Goal: Information Seeking & Learning: Find specific fact

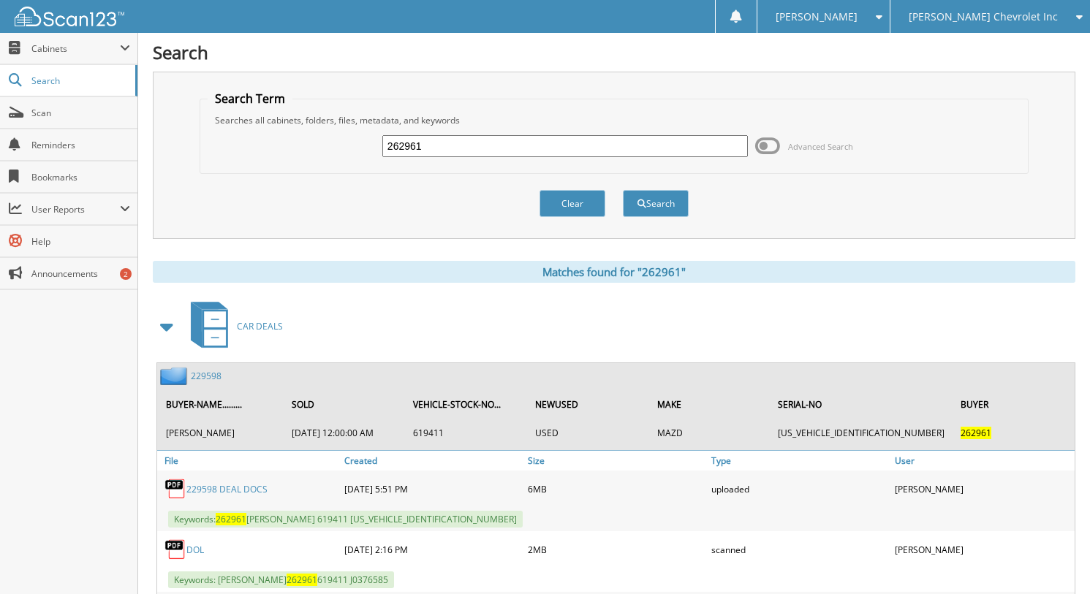
click at [440, 145] on input "262961" at bounding box center [565, 146] width 366 height 22
click at [441, 145] on input "262961" at bounding box center [565, 146] width 366 height 22
type input "262699"
click at [623, 190] on button "Search" at bounding box center [656, 203] width 66 height 27
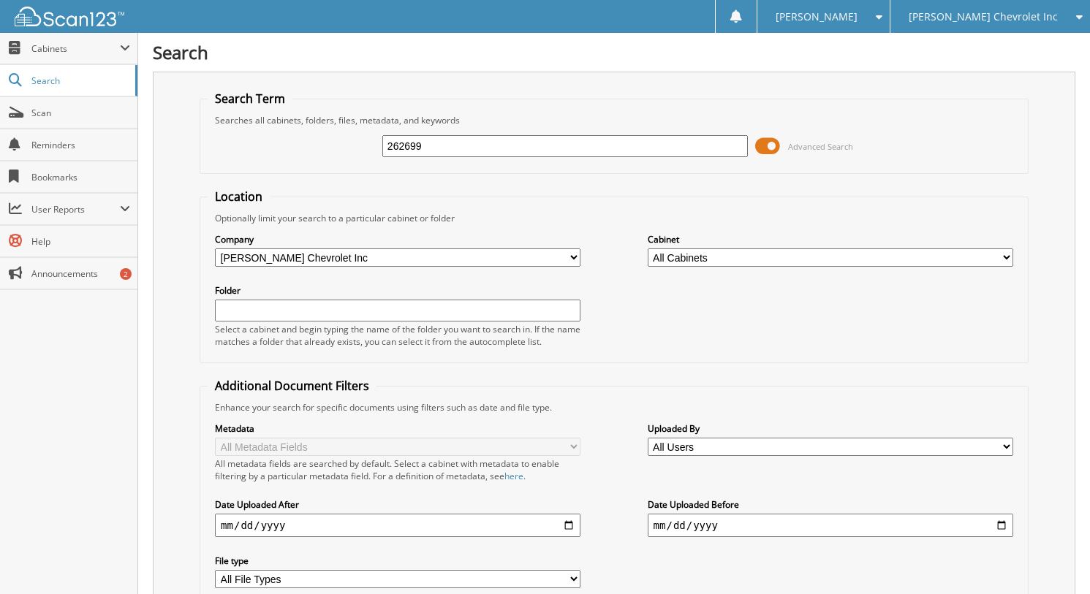
click at [771, 145] on span at bounding box center [767, 146] width 25 height 22
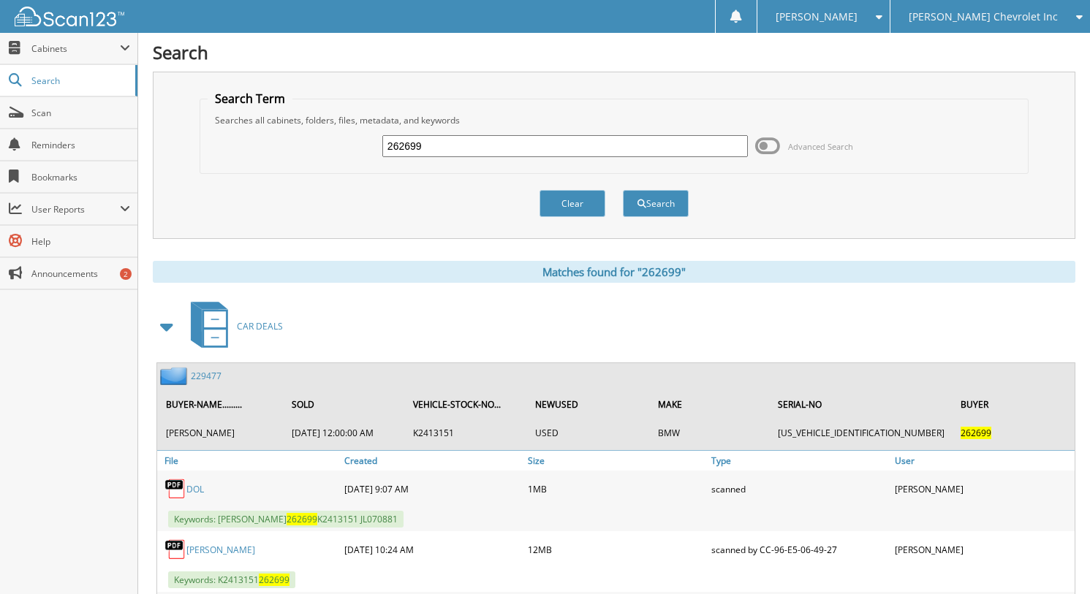
click at [409, 133] on div "262699 Advanced Search" at bounding box center [614, 145] width 813 height 39
click at [423, 144] on input "262699" at bounding box center [565, 146] width 366 height 22
type input "262699262605"
click at [623, 190] on button "Search" at bounding box center [656, 203] width 66 height 27
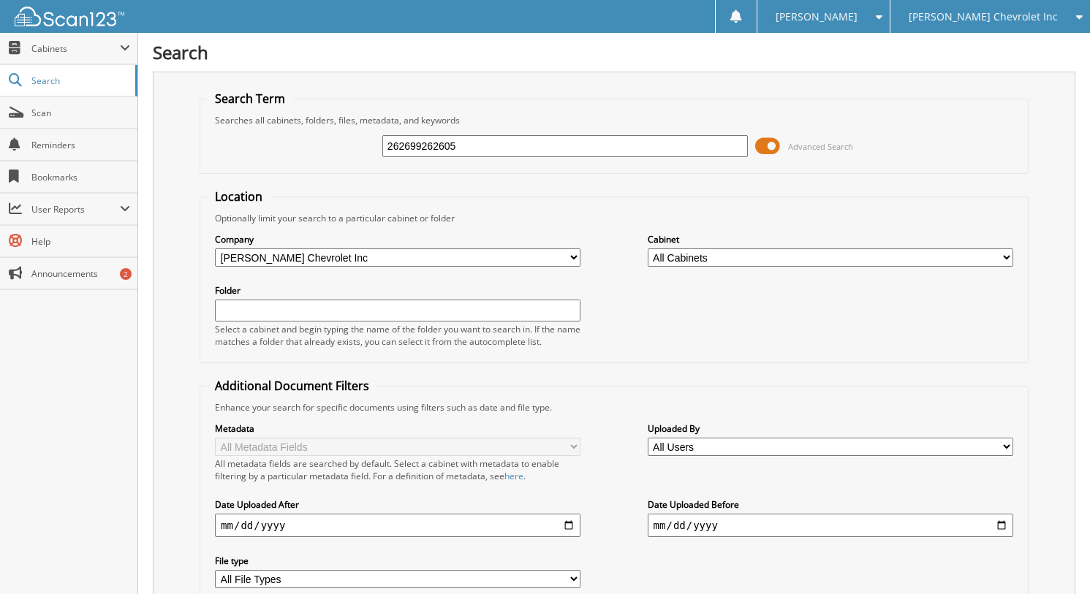
drag, startPoint x: 421, startPoint y: 148, endPoint x: 271, endPoint y: 147, distance: 149.9
click at [271, 147] on div "262699262605 Advanced Search" at bounding box center [614, 145] width 813 height 39
type input "262605"
click at [814, 143] on span "Advanced Search" at bounding box center [820, 146] width 65 height 11
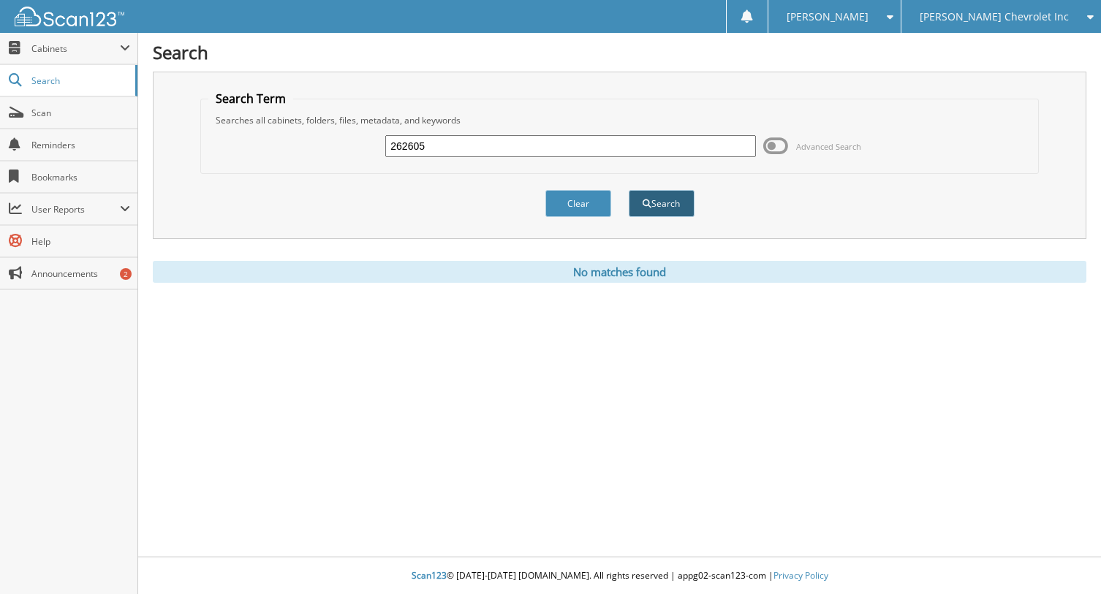
click at [662, 205] on button "Search" at bounding box center [662, 203] width 66 height 27
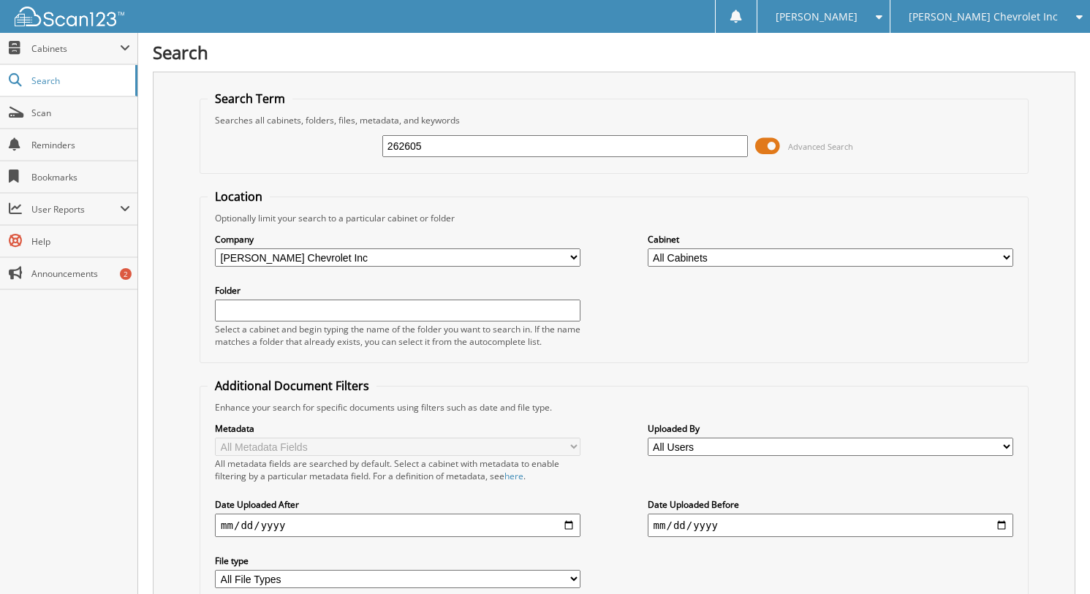
click at [802, 146] on span "Advanced Search" at bounding box center [820, 146] width 65 height 11
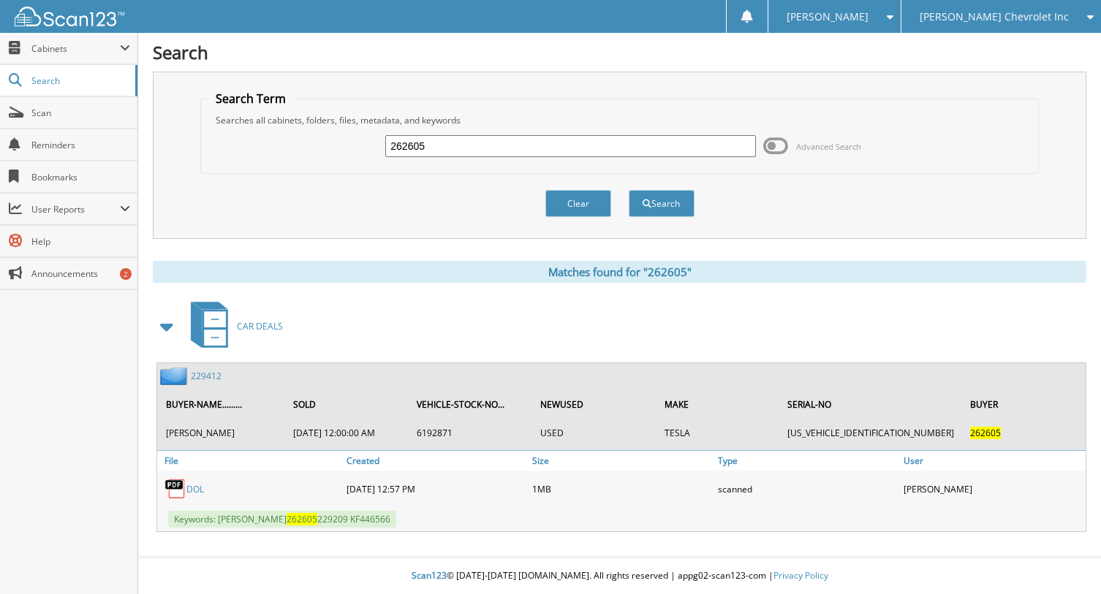
click at [469, 140] on input "262605" at bounding box center [570, 146] width 370 height 22
type input "262605262470"
click at [629, 190] on button "Search" at bounding box center [662, 203] width 66 height 27
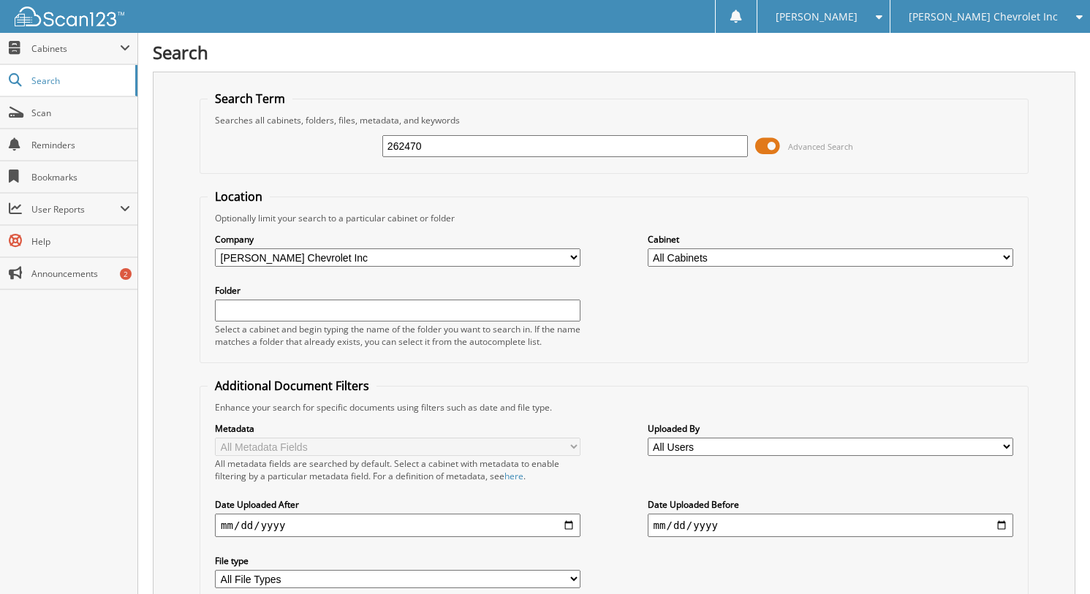
type input "262470"
click at [777, 143] on span at bounding box center [767, 146] width 25 height 22
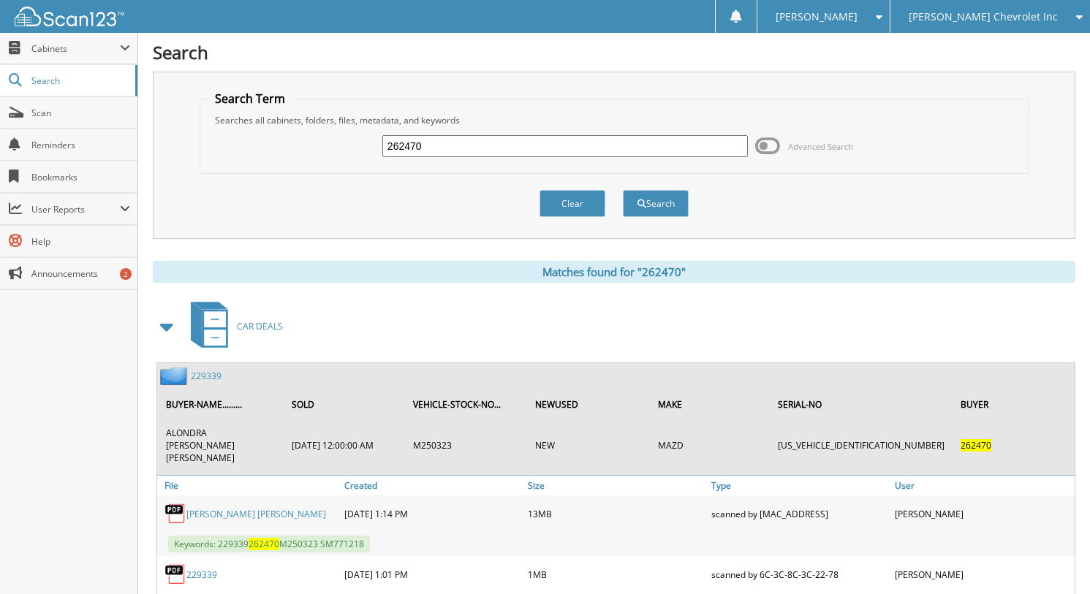
click at [524, 136] on input "262470" at bounding box center [565, 146] width 366 height 22
type input "256202"
click at [623, 190] on button "Search" at bounding box center [656, 203] width 66 height 27
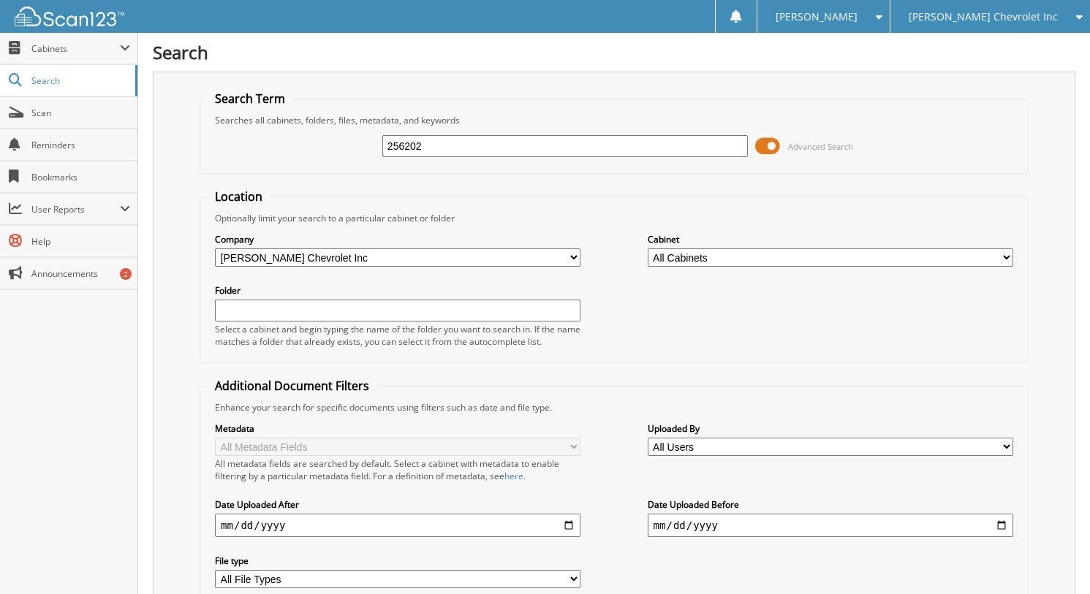
click at [786, 150] on span "Advanced Search" at bounding box center [804, 146] width 98 height 22
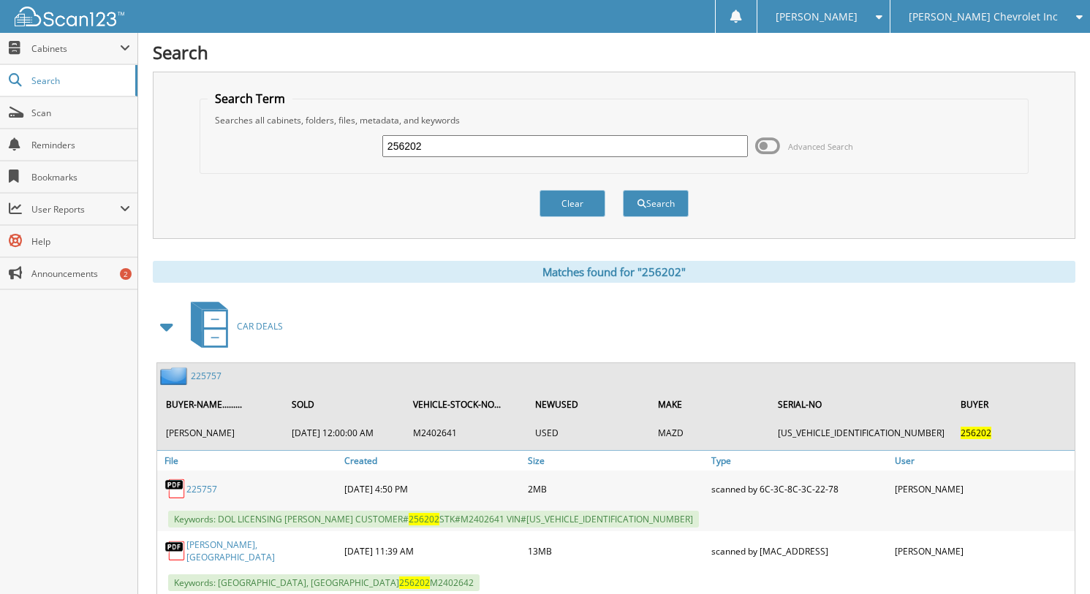
click at [583, 155] on input "256202" at bounding box center [565, 146] width 366 height 22
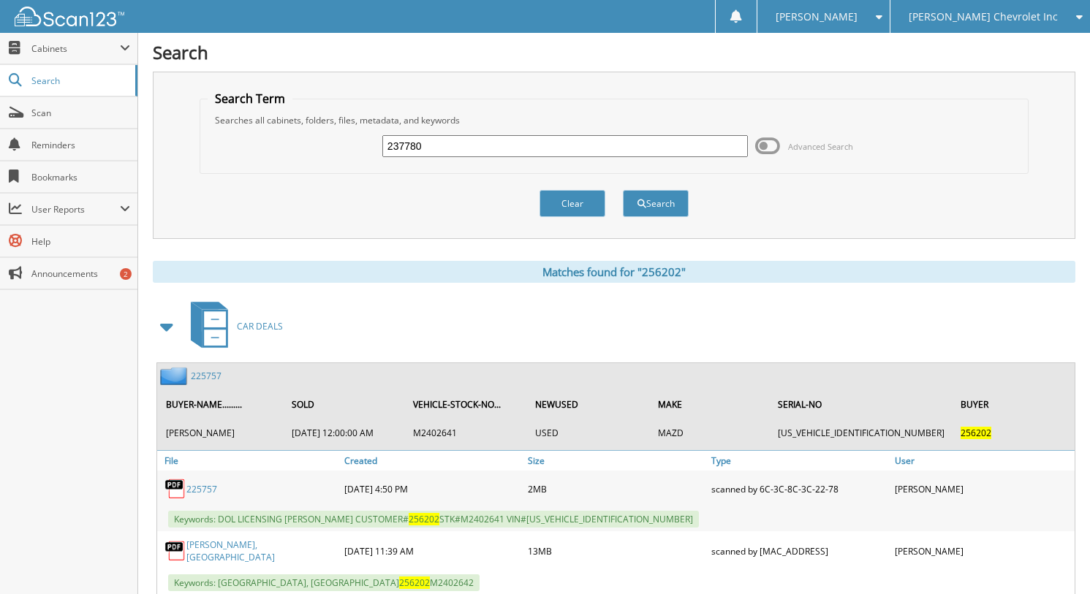
type input "237780"
click at [623, 190] on button "Search" at bounding box center [656, 203] width 66 height 27
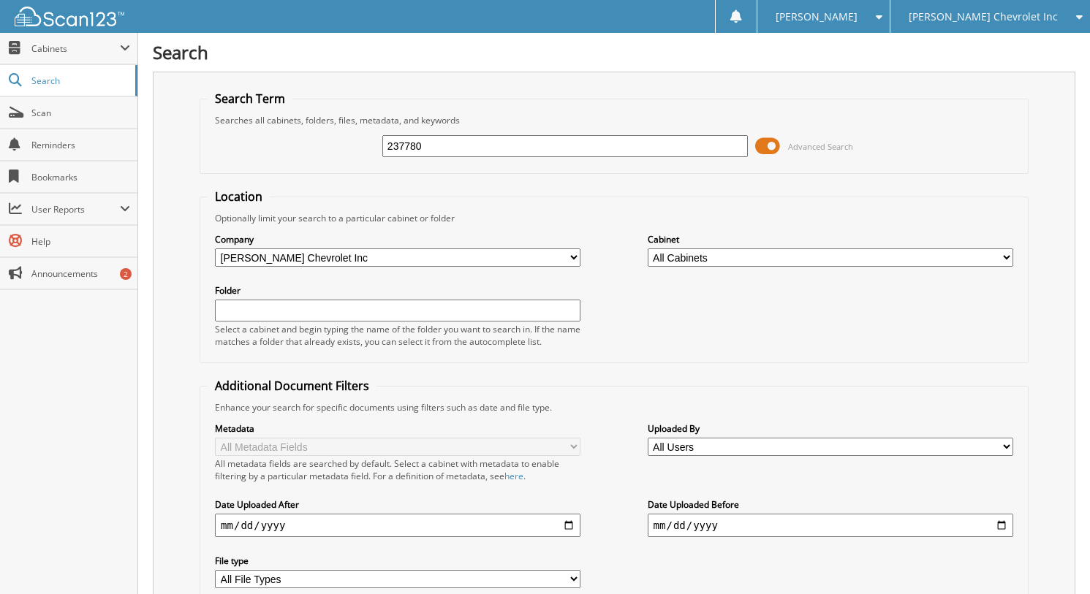
click at [808, 139] on span "Advanced Search" at bounding box center [804, 146] width 98 height 22
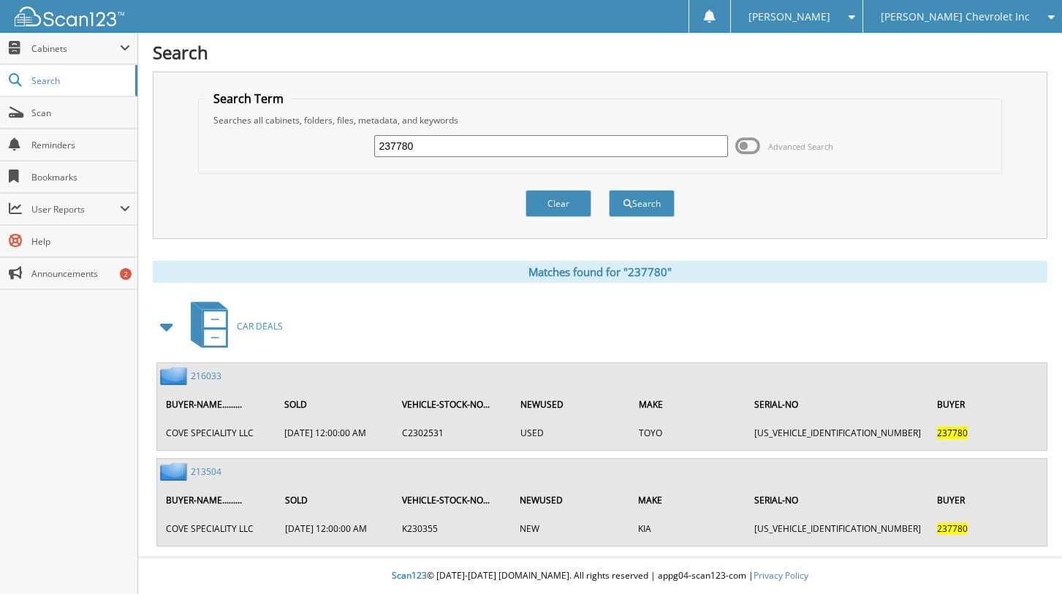
click at [404, 153] on input "237780" at bounding box center [551, 146] width 355 height 22
type input "K240781"
click at [609, 190] on button "Search" at bounding box center [642, 203] width 66 height 27
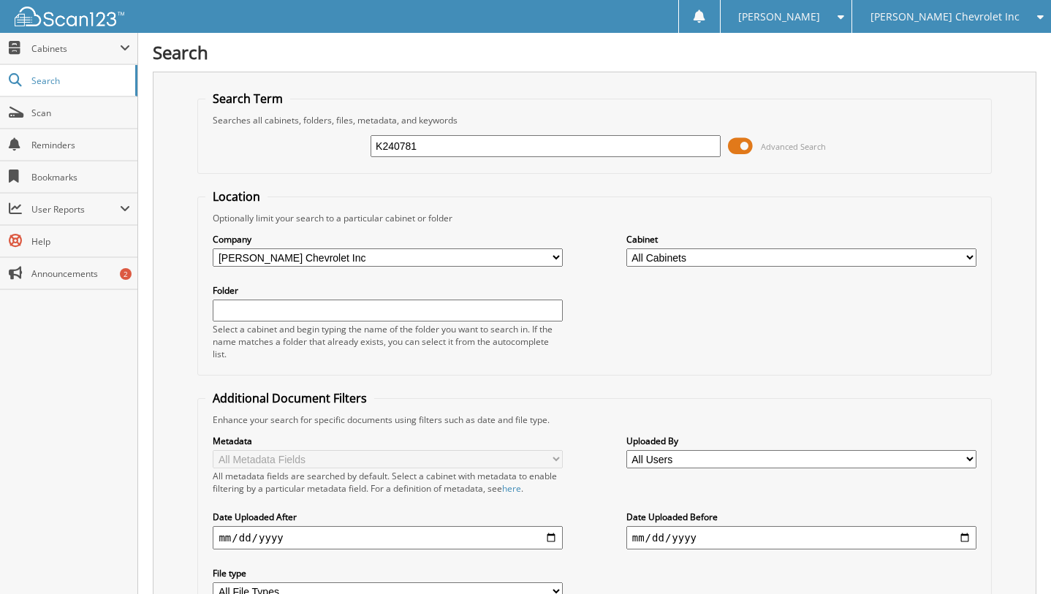
click at [748, 132] on div "K240781 Advanced Search" at bounding box center [594, 145] width 778 height 39
click at [764, 162] on div "K240781 Advanced Search" at bounding box center [594, 145] width 778 height 39
click at [752, 147] on span at bounding box center [740, 146] width 25 height 22
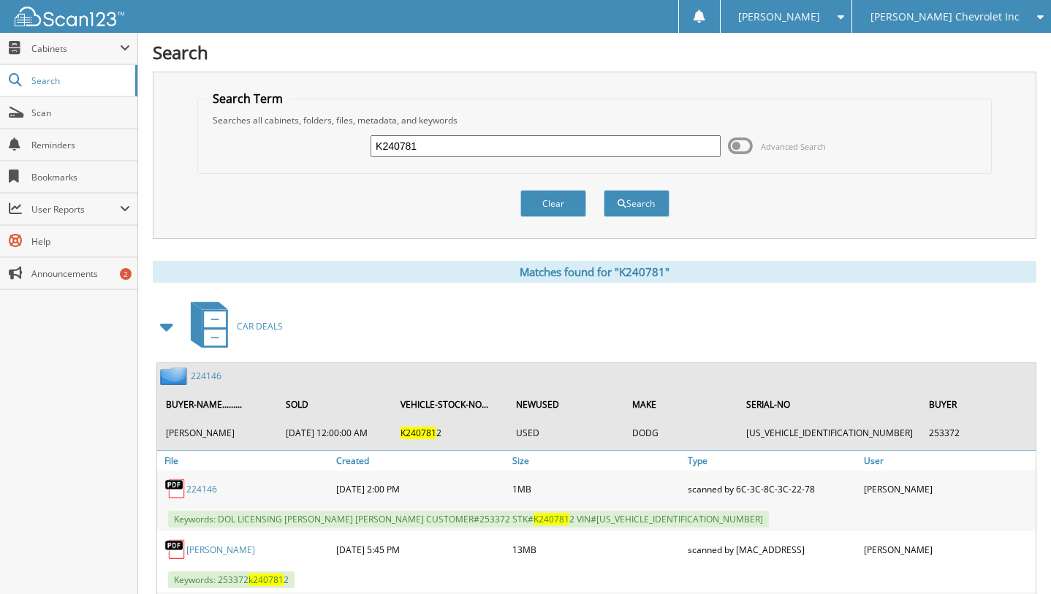
click at [417, 145] on input "K240781" at bounding box center [546, 146] width 350 height 22
type input "223353"
click at [604, 190] on button "Search" at bounding box center [637, 203] width 66 height 27
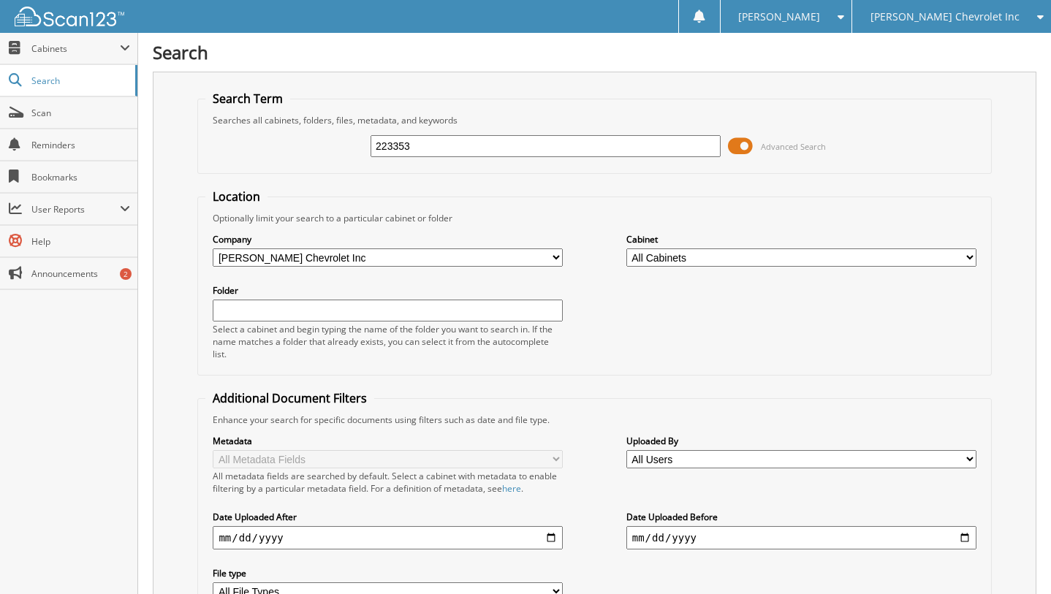
click at [809, 150] on span "Advanced Search" at bounding box center [793, 146] width 65 height 11
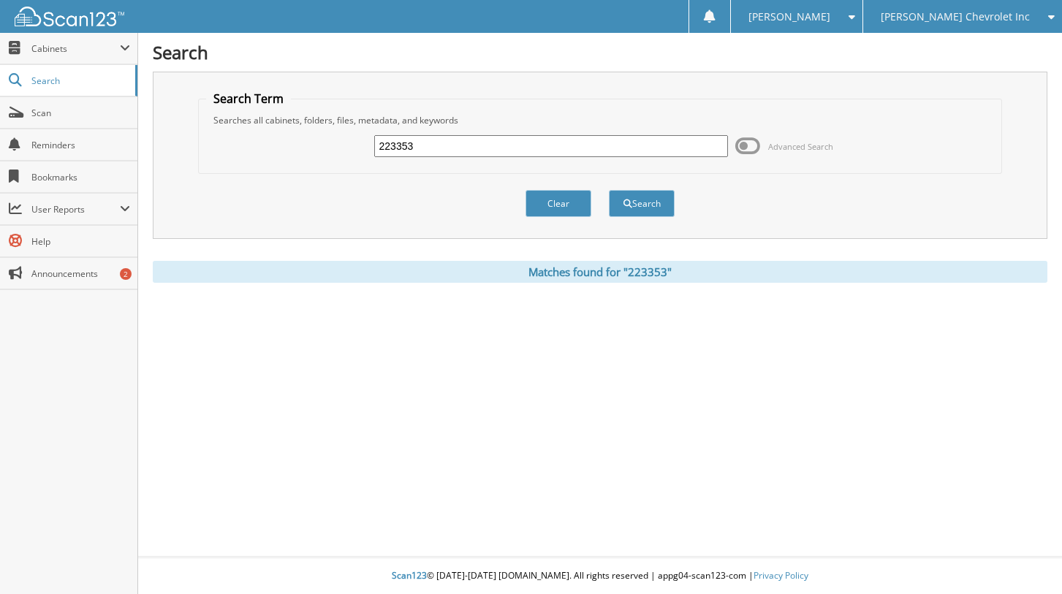
click at [675, 154] on input "223353" at bounding box center [551, 146] width 355 height 22
type input "249501"
click at [609, 190] on button "Search" at bounding box center [642, 203] width 66 height 27
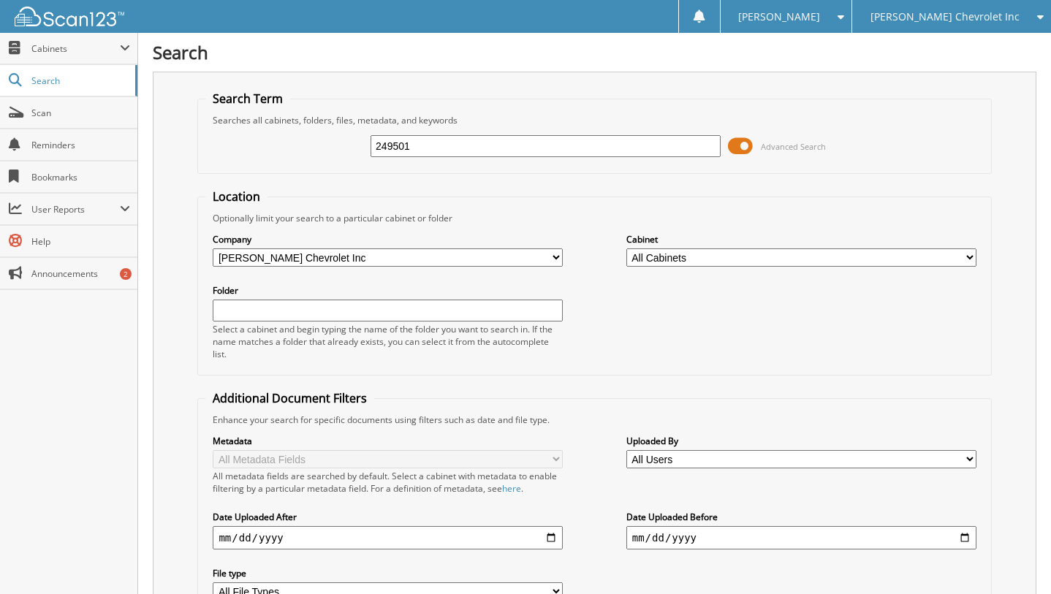
click at [513, 153] on input "249501" at bounding box center [546, 146] width 350 height 22
click at [739, 152] on span at bounding box center [740, 146] width 25 height 22
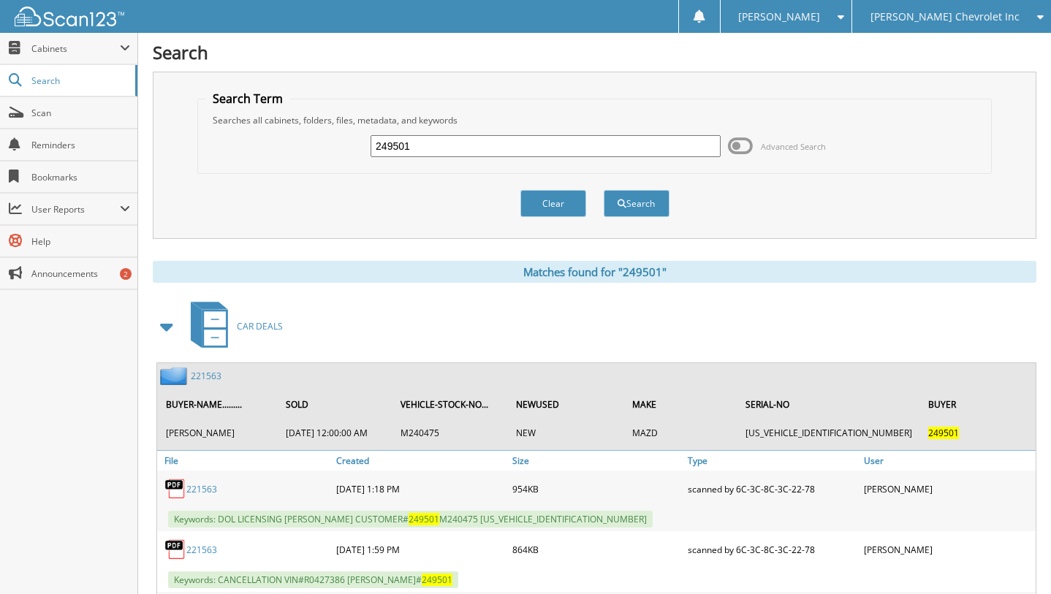
click at [405, 146] on input "249501" at bounding box center [546, 146] width 350 height 22
type input "248635"
click at [604, 190] on button "Search" at bounding box center [637, 203] width 66 height 27
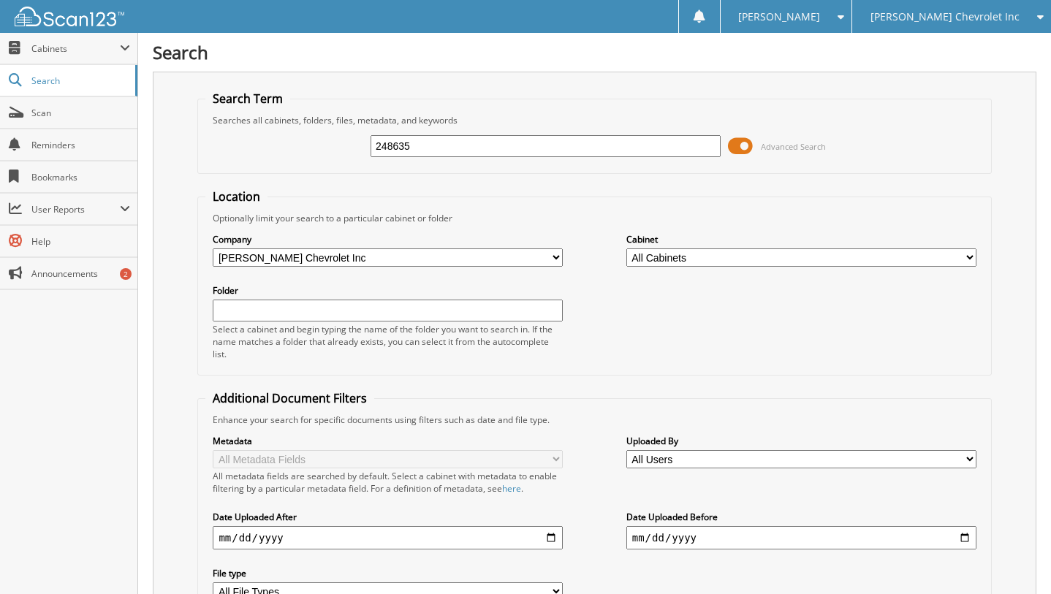
click at [820, 132] on div "248635 Advanced Search" at bounding box center [594, 145] width 778 height 39
click at [818, 141] on span "Advanced Search" at bounding box center [793, 146] width 65 height 11
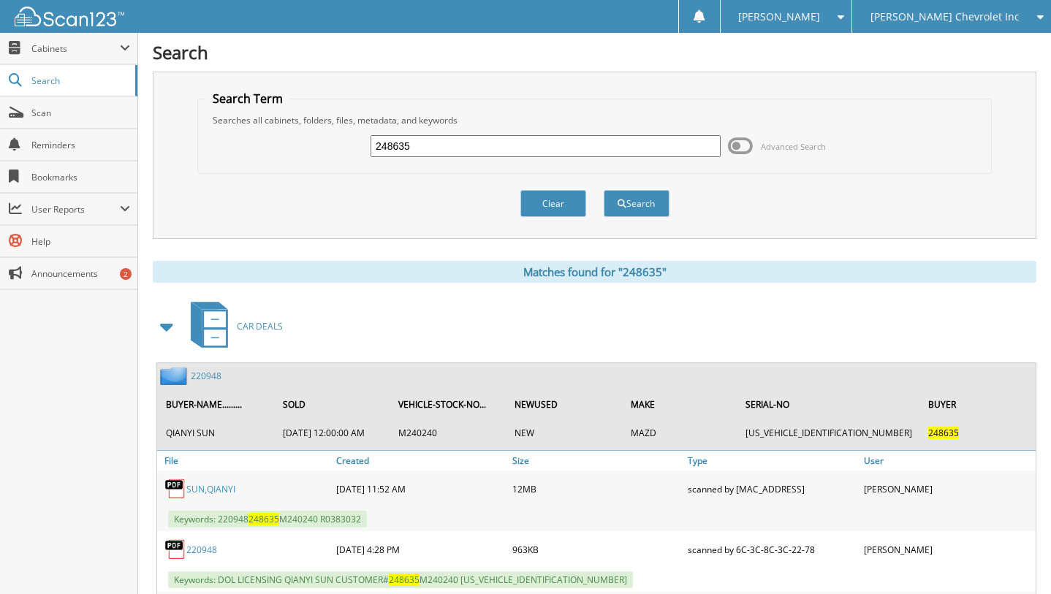
click at [195, 378] on link "220948" at bounding box center [206, 376] width 31 height 12
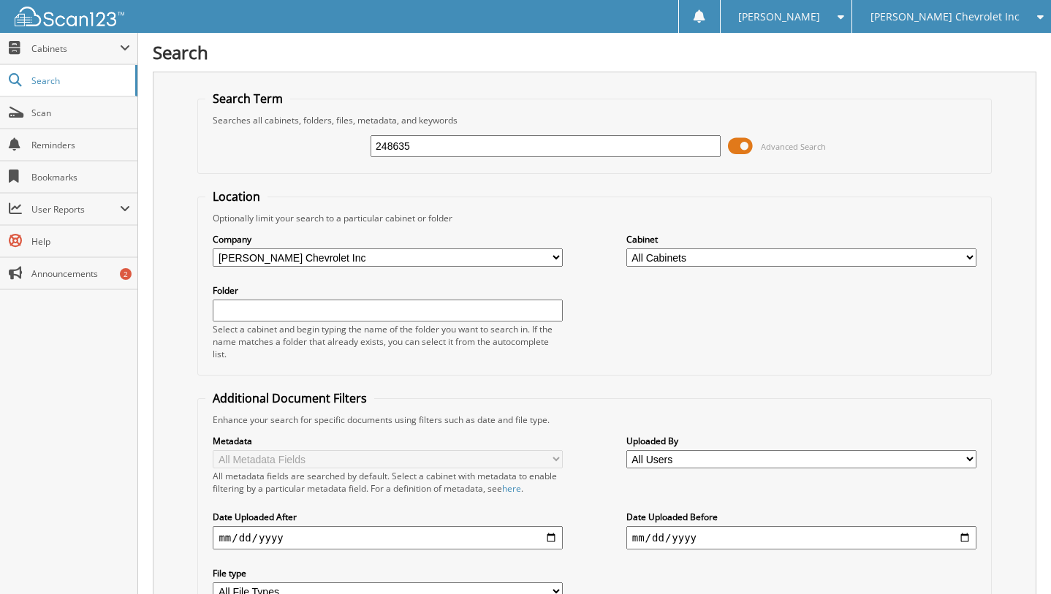
click at [820, 145] on span "Advanced Search" at bounding box center [793, 146] width 65 height 11
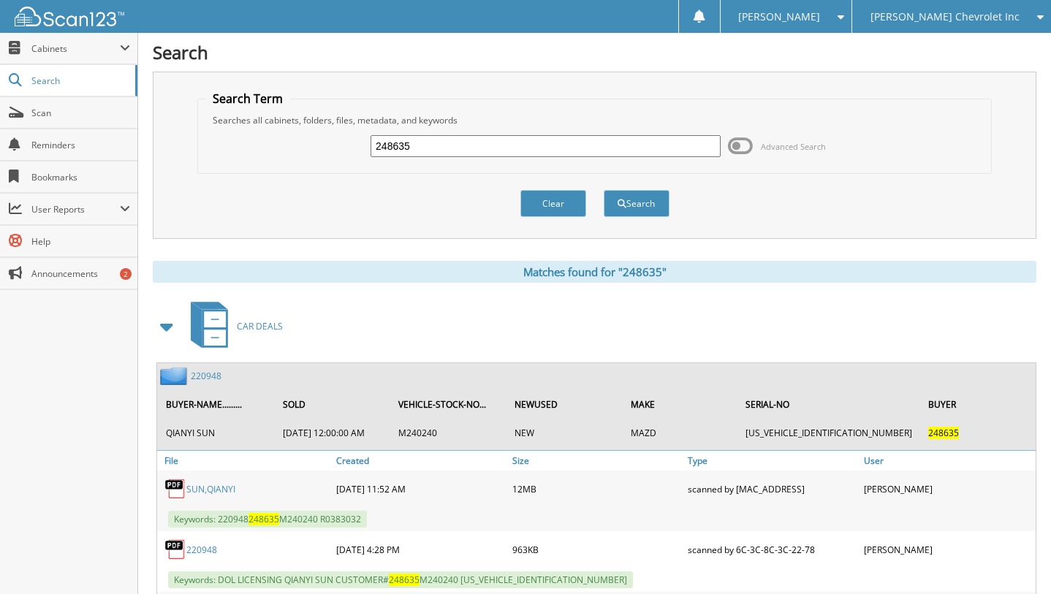
click at [494, 139] on input "248635" at bounding box center [546, 146] width 350 height 22
type input "241292"
click at [604, 190] on button "Search" at bounding box center [637, 203] width 66 height 27
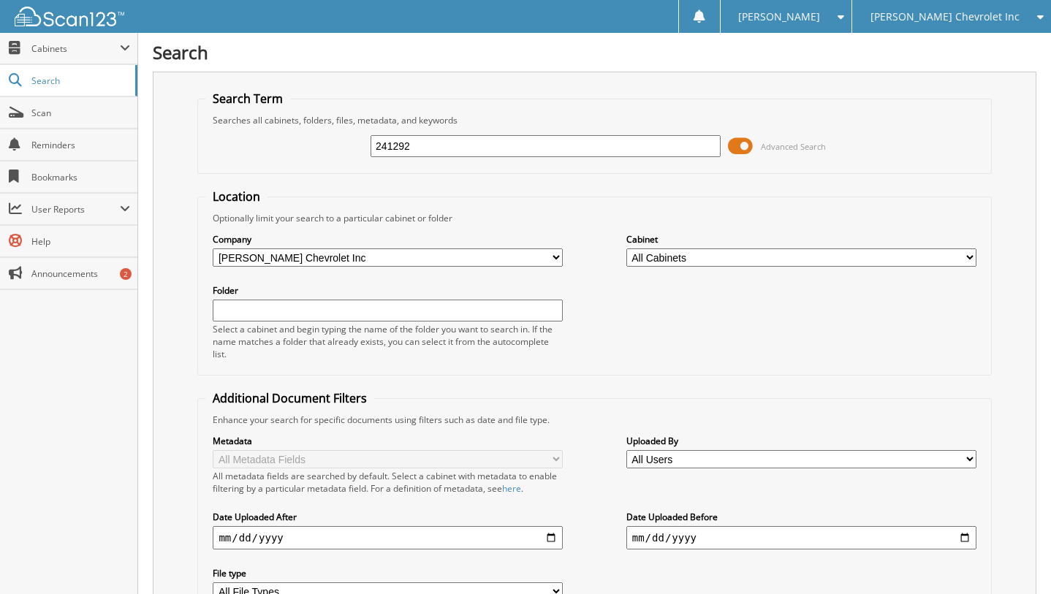
click at [752, 138] on span at bounding box center [740, 146] width 25 height 22
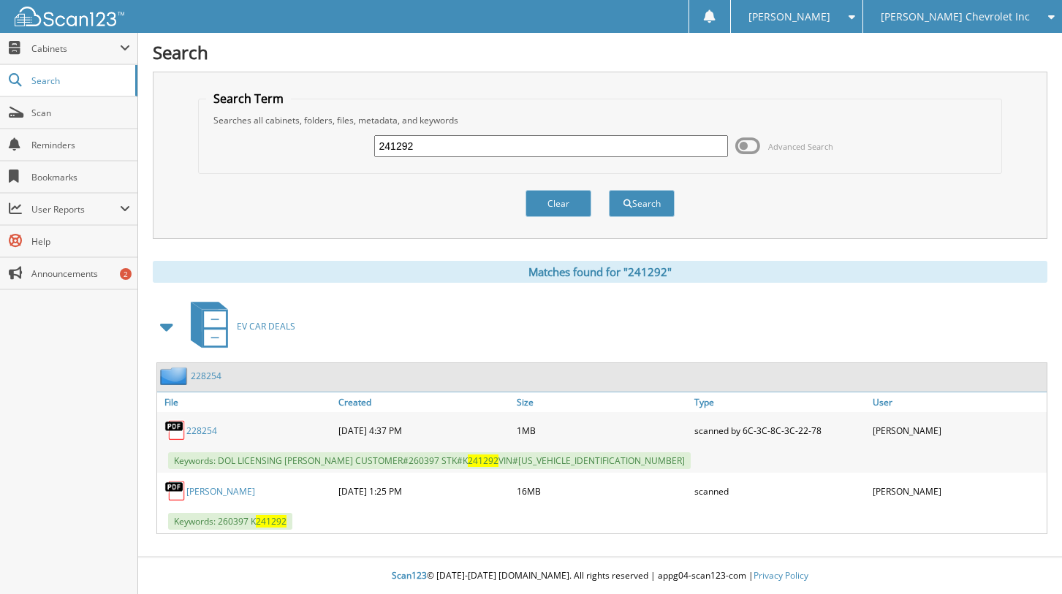
click at [436, 145] on input "241292" at bounding box center [551, 146] width 355 height 22
click at [442, 141] on input "241292" at bounding box center [551, 146] width 355 height 22
type input "269367"
click at [629, 203] on span "submit" at bounding box center [628, 204] width 9 height 9
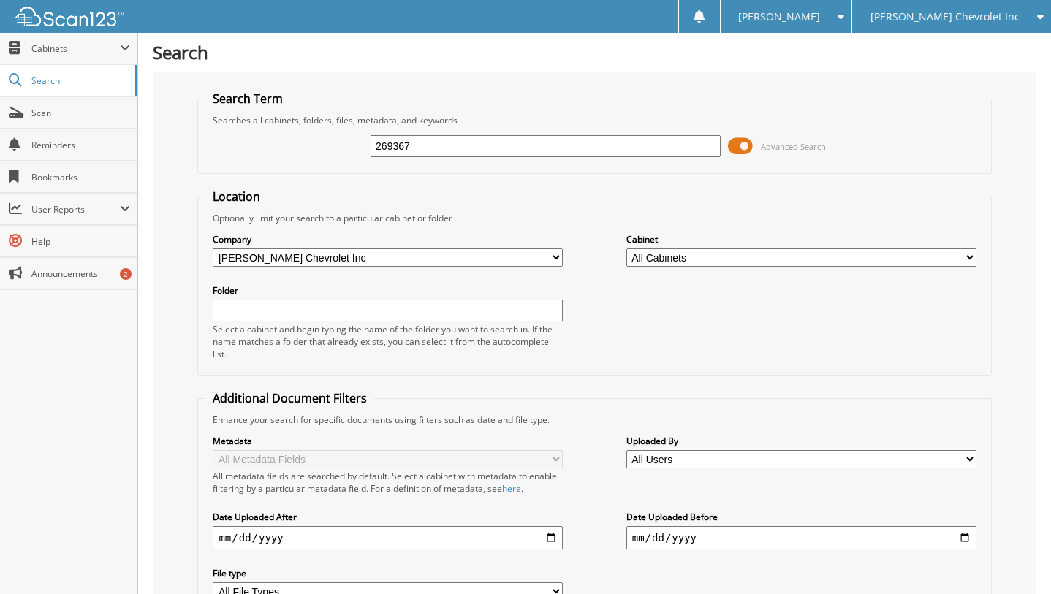
click at [820, 144] on span "Advanced Search" at bounding box center [793, 146] width 65 height 11
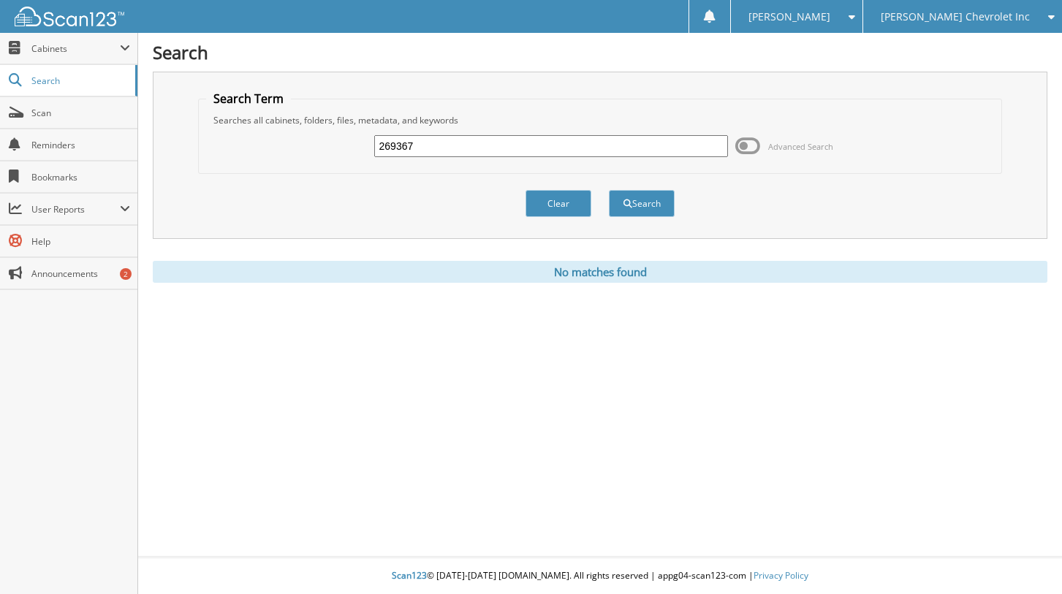
click at [820, 144] on span "Advanced Search" at bounding box center [800, 146] width 65 height 11
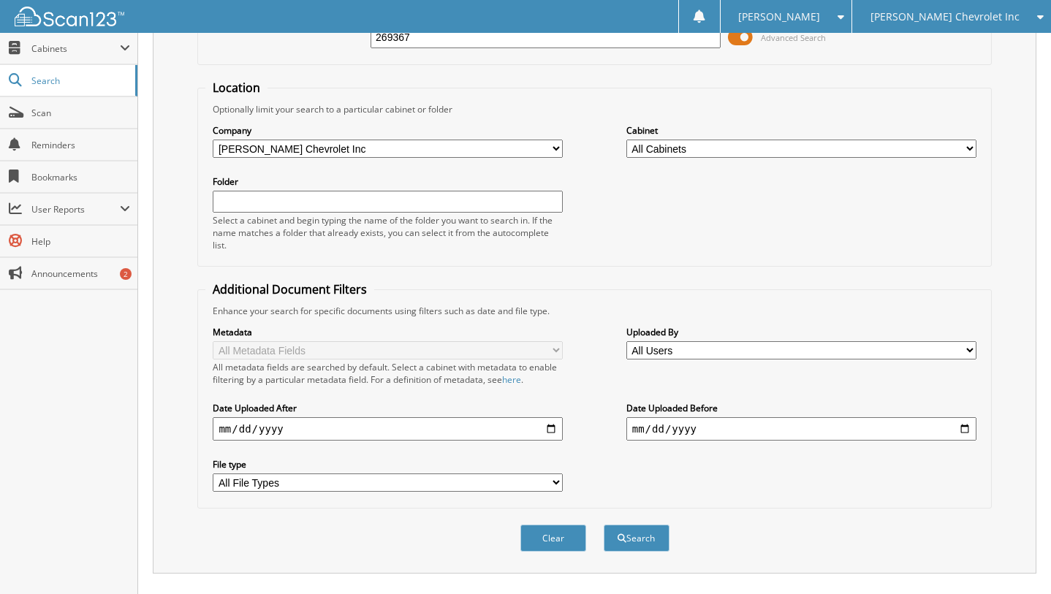
scroll to position [73, 0]
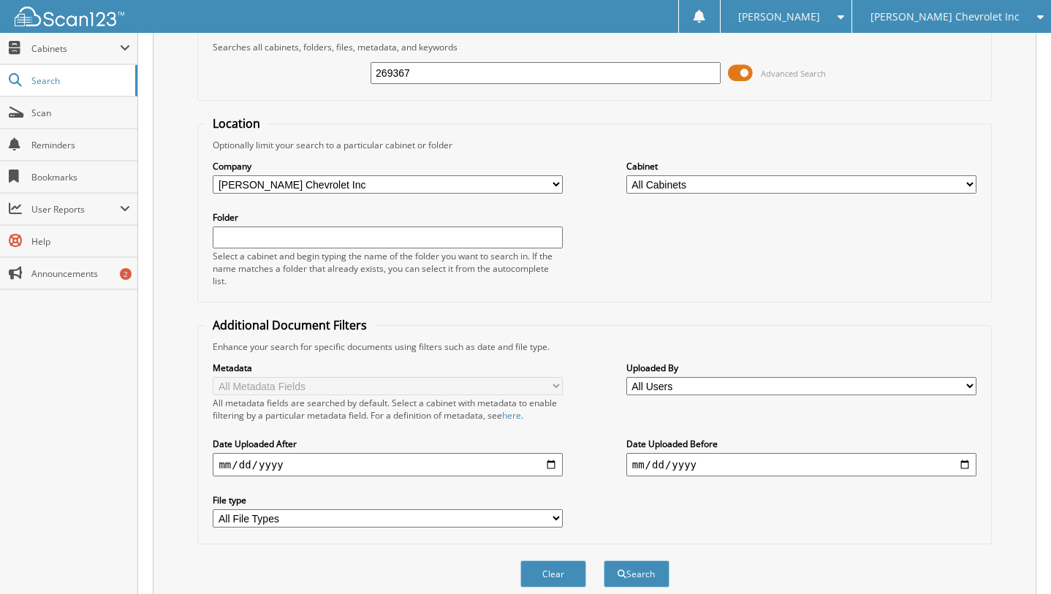
click at [532, 84] on div "269367" at bounding box center [546, 73] width 350 height 25
click at [532, 75] on input "269367" at bounding box center [546, 73] width 350 height 22
type input "241292"
click at [604, 561] on button "Search" at bounding box center [637, 574] width 66 height 27
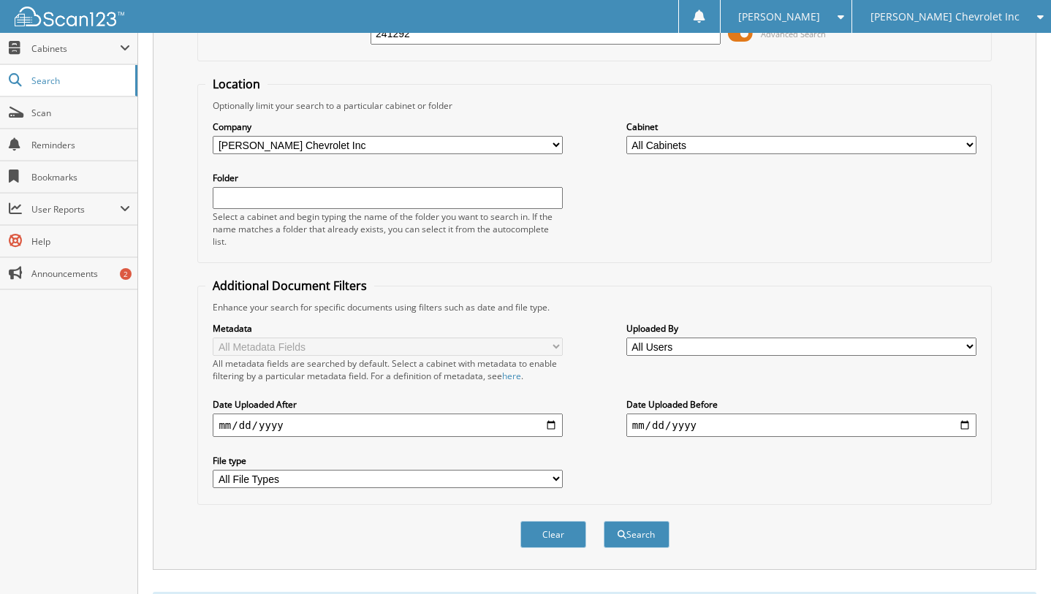
scroll to position [73, 0]
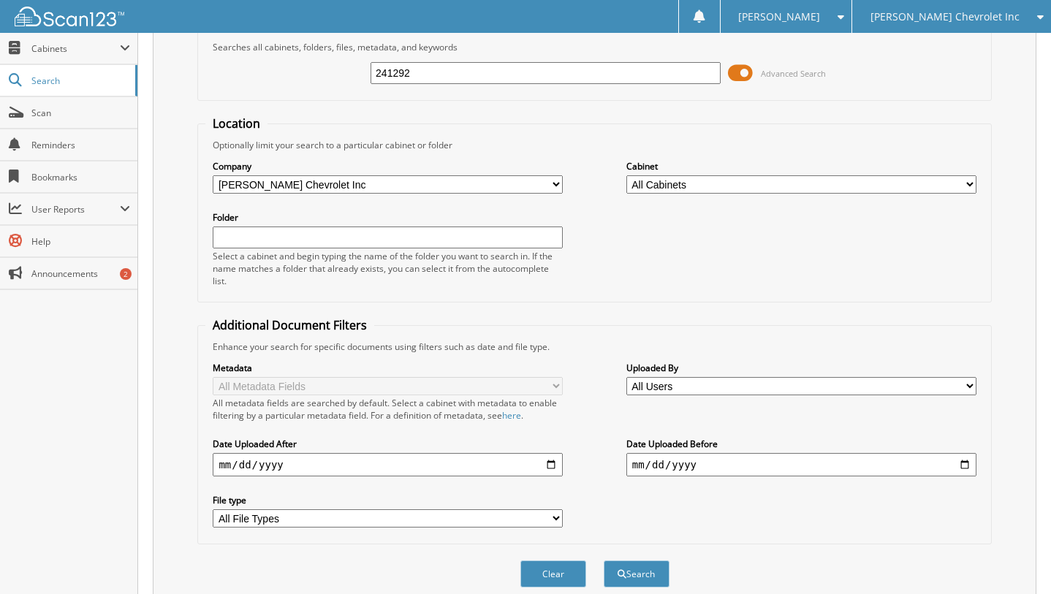
click at [800, 66] on span "Advanced Search" at bounding box center [777, 73] width 98 height 22
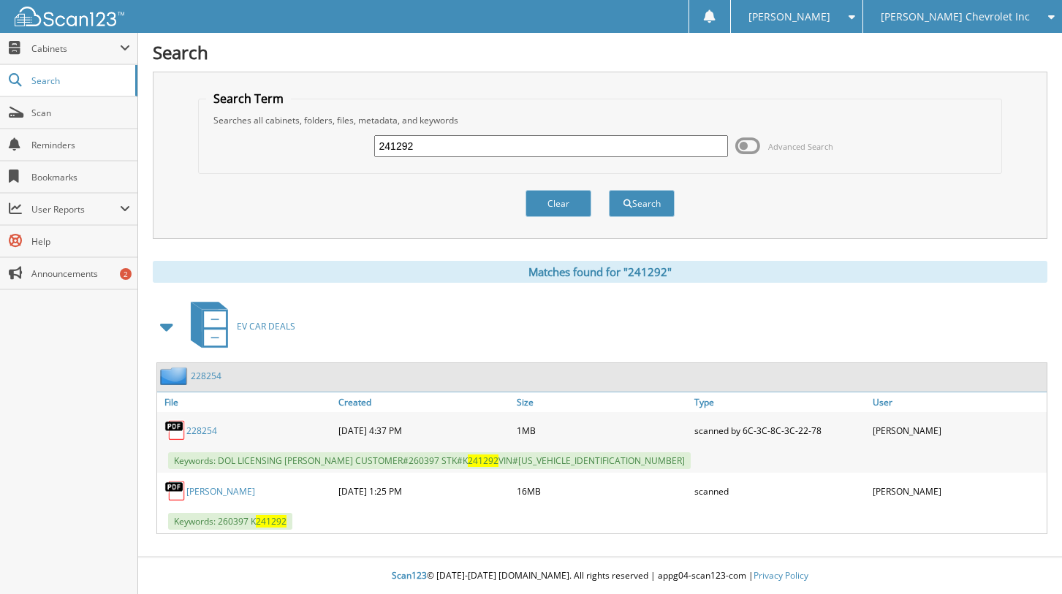
click at [169, 323] on span at bounding box center [167, 327] width 20 height 26
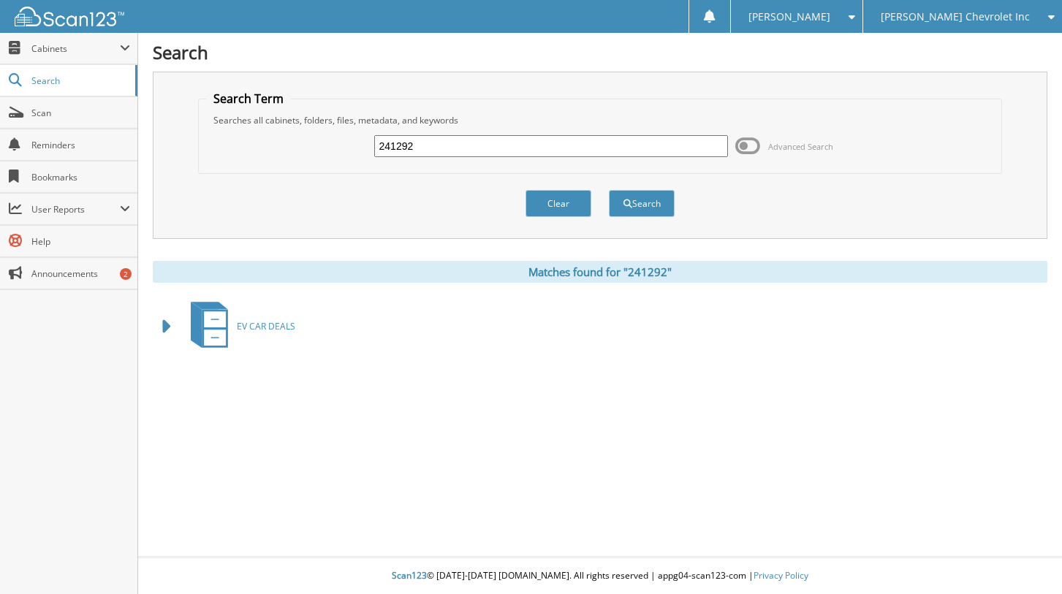
click at [790, 153] on span "Advanced Search" at bounding box center [785, 146] width 98 height 22
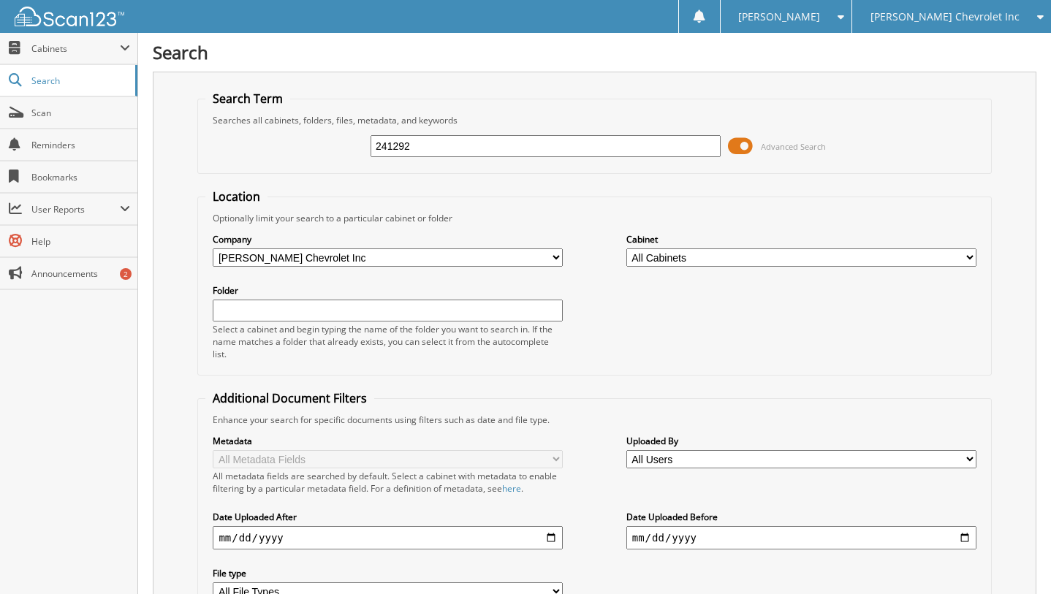
click at [513, 254] on select "All Companies in [PERSON_NAME] Auto Group Hyundai of [PERSON_NAME] Chevrolet In…" at bounding box center [388, 258] width 350 height 18
select select "1317"
click at [213, 249] on select "All Companies in [PERSON_NAME] Auto Group Hyundai of [PERSON_NAME] Chevrolet In…" at bounding box center [388, 258] width 350 height 18
click at [755, 143] on span "Advanced Search" at bounding box center [777, 146] width 98 height 22
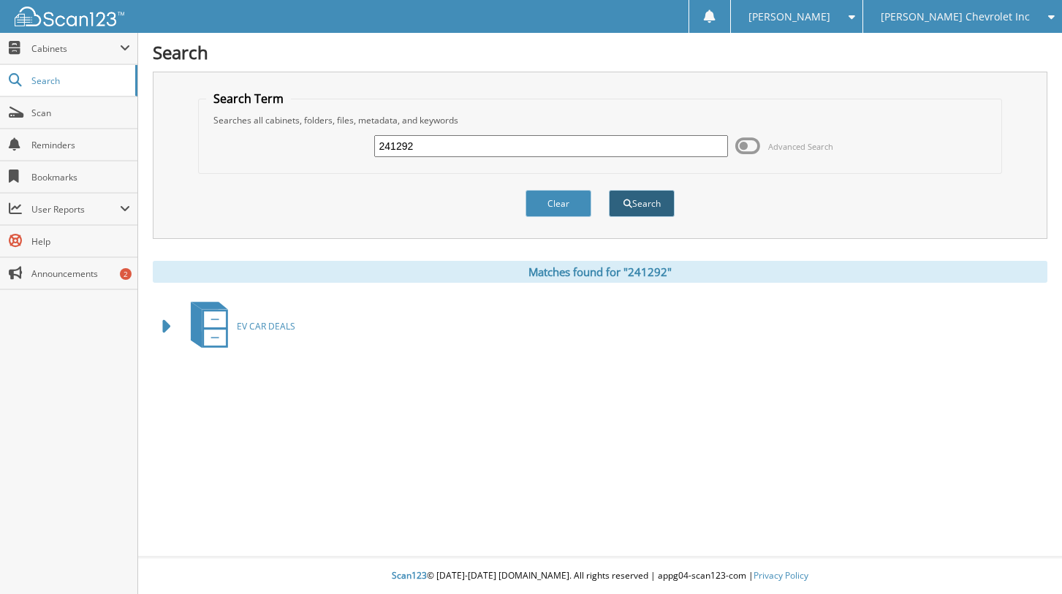
click at [658, 191] on button "Search" at bounding box center [642, 203] width 66 height 27
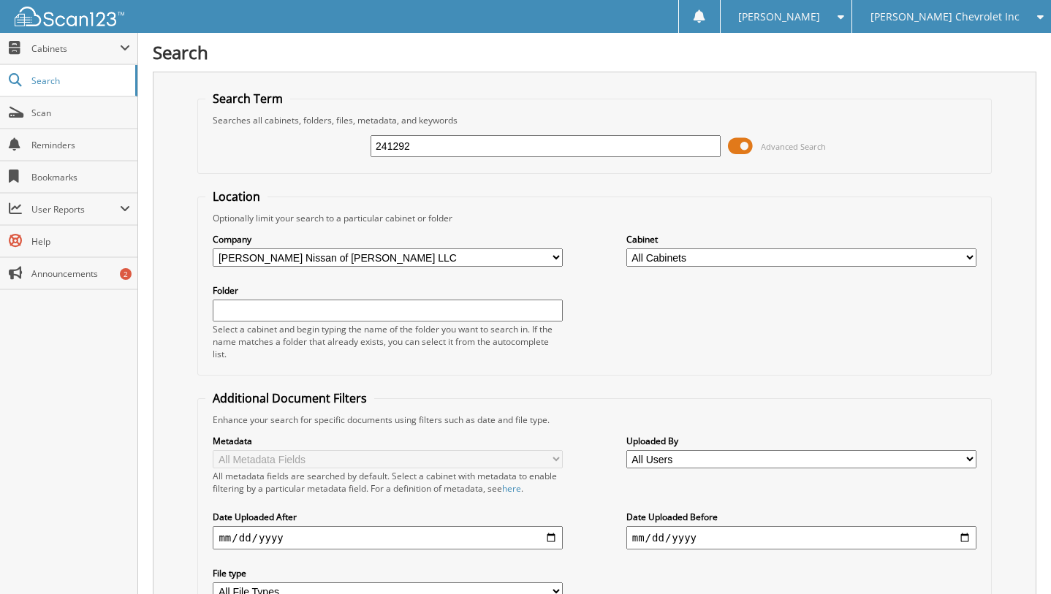
click at [755, 151] on span "Advanced Search" at bounding box center [777, 146] width 98 height 22
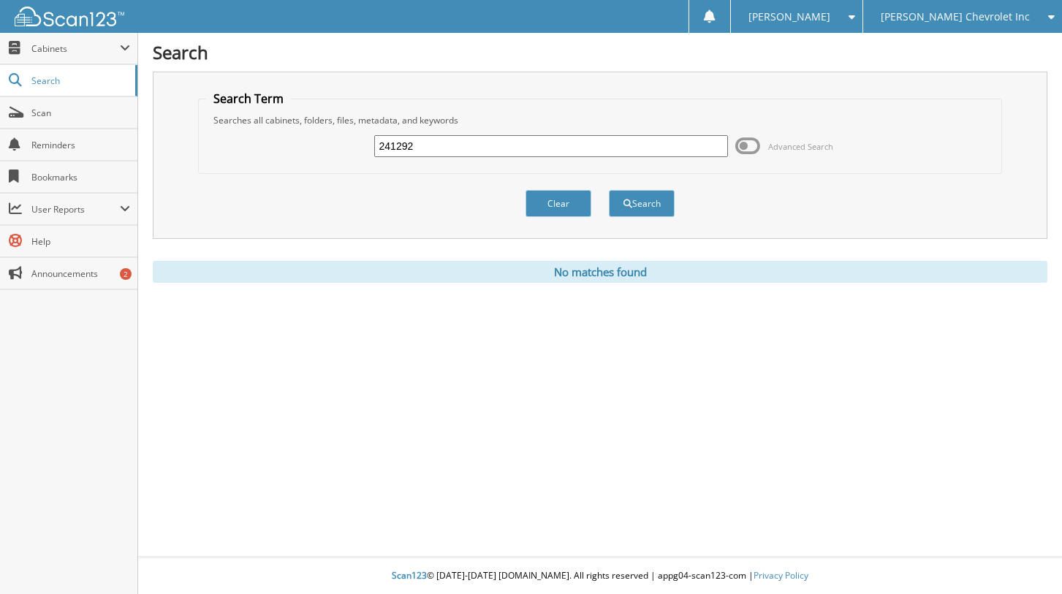
click at [755, 151] on span at bounding box center [748, 146] width 25 height 22
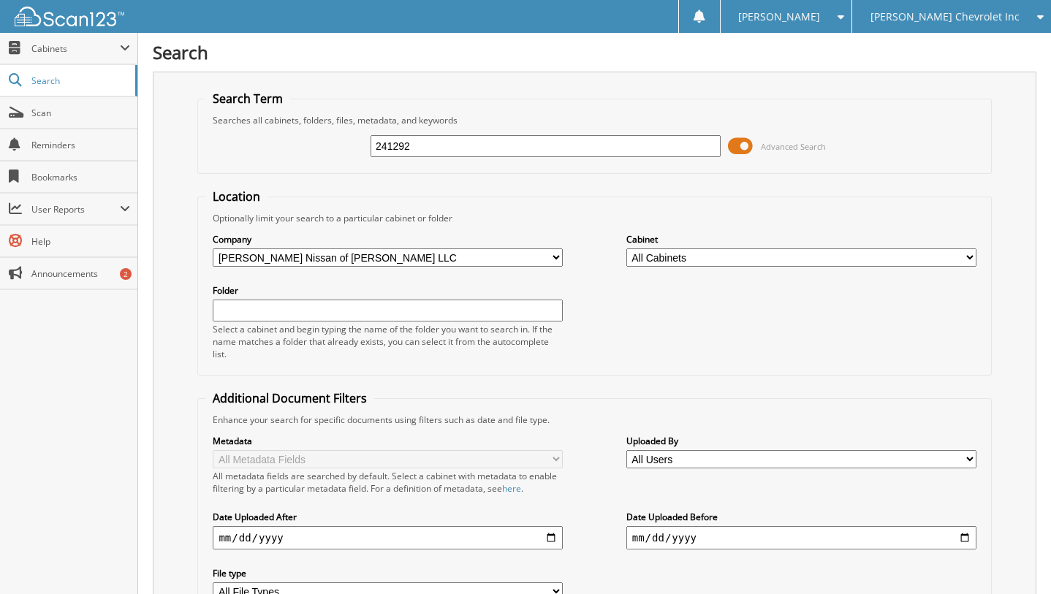
click at [421, 254] on select "All Companies in Lee Johnson Auto Group Hyundai of Everett Lee Johnson Chevrole…" at bounding box center [388, 258] width 350 height 18
select select
click at [213, 249] on select "All Companies in Lee Johnson Auto Group Hyundai of Everett Lee Johnson Chevrole…" at bounding box center [388, 258] width 350 height 18
click at [518, 142] on input "241292" at bounding box center [546, 146] width 350 height 22
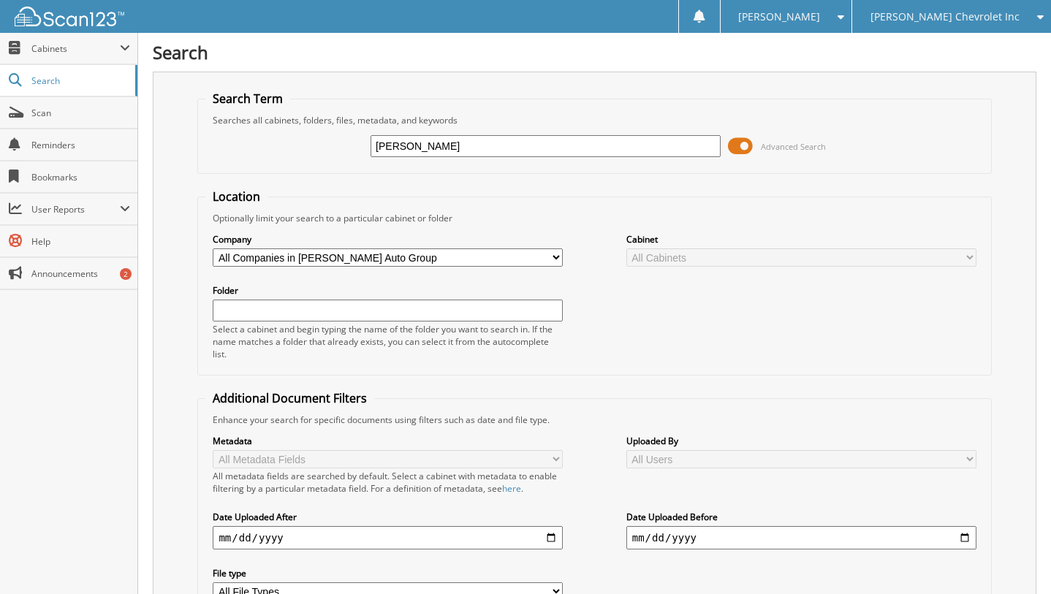
type input "YI, LU"
click at [765, 130] on div "[PERSON_NAME] Advanced Search" at bounding box center [594, 145] width 778 height 39
click at [761, 148] on span "Advanced Search" at bounding box center [793, 146] width 65 height 11
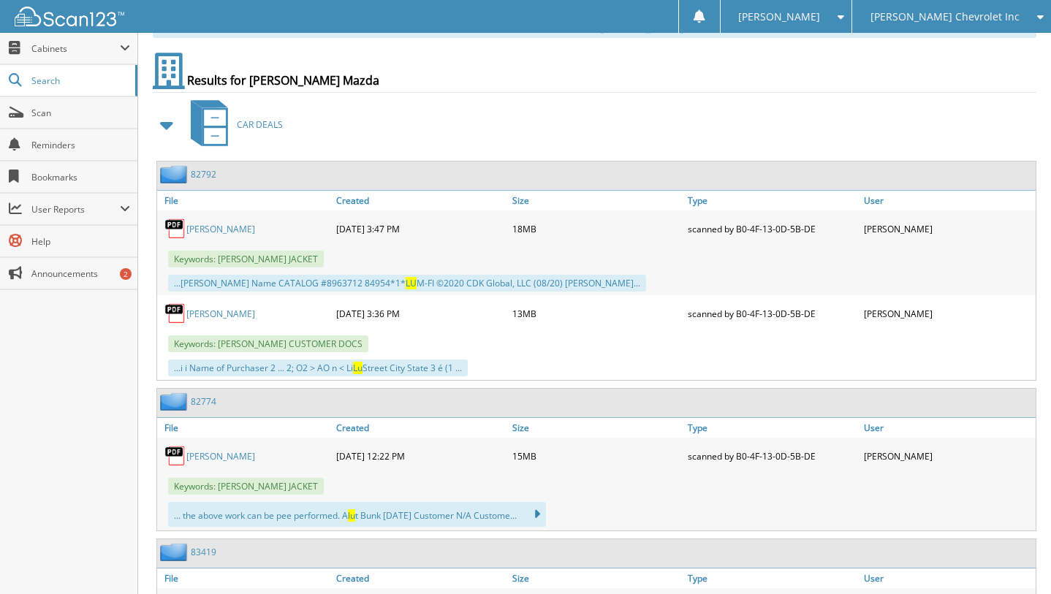
scroll to position [219, 0]
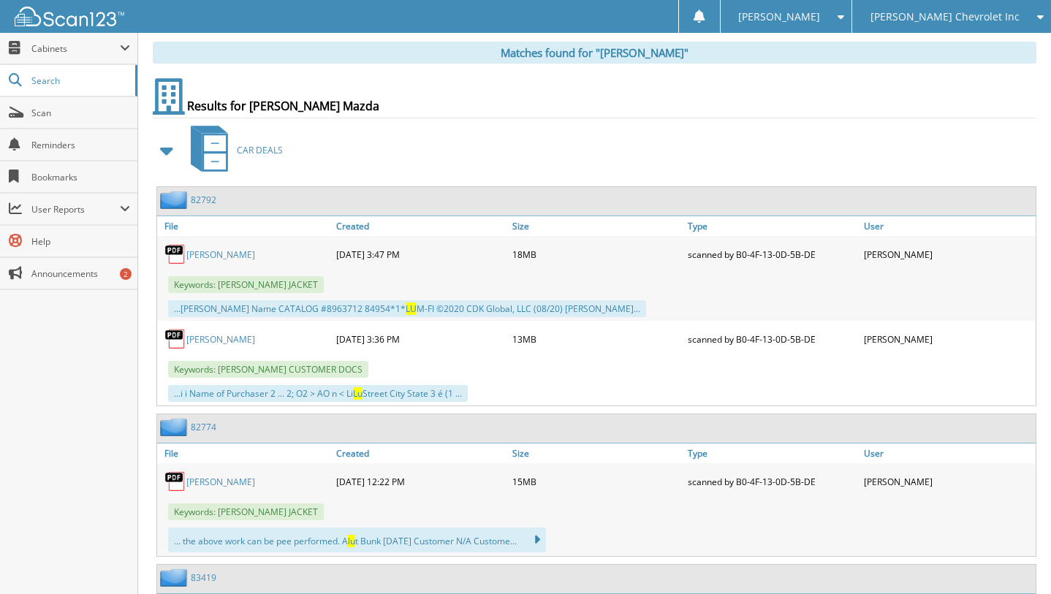
click at [158, 159] on span at bounding box center [167, 150] width 20 height 26
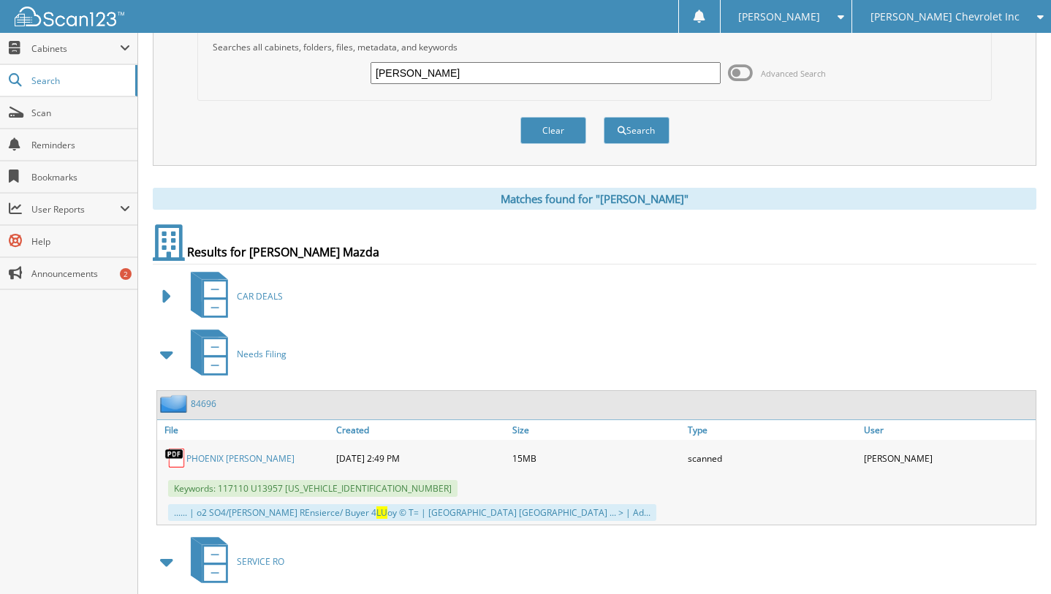
scroll to position [0, 0]
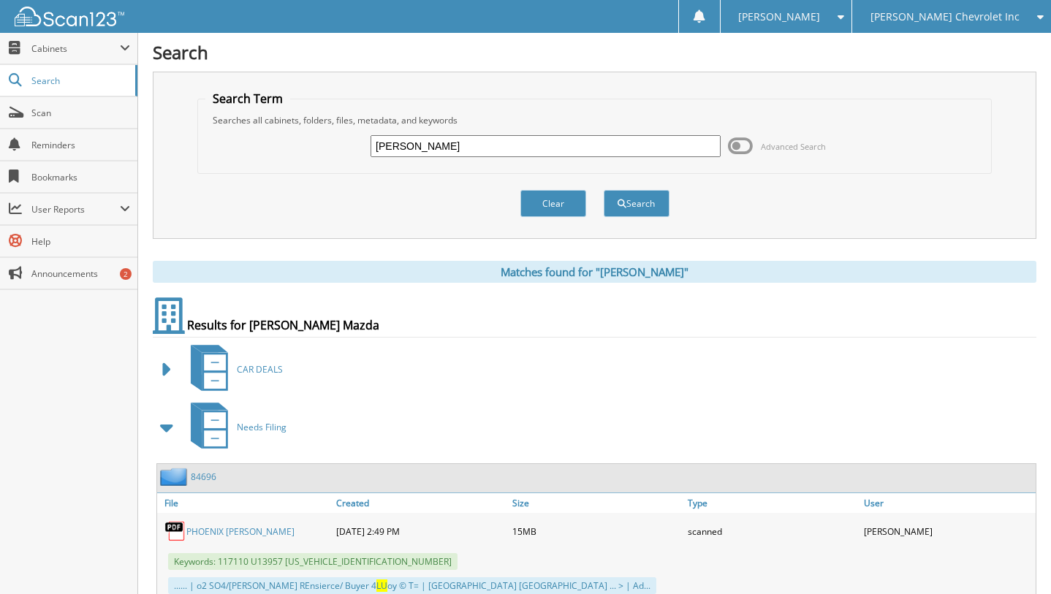
click at [501, 140] on input "[PERSON_NAME]" at bounding box center [546, 146] width 350 height 22
type input "Y"
click at [792, 162] on div "Advanced Search" at bounding box center [594, 145] width 778 height 39
drag, startPoint x: 797, startPoint y: 151, endPoint x: 741, endPoint y: 177, distance: 61.2
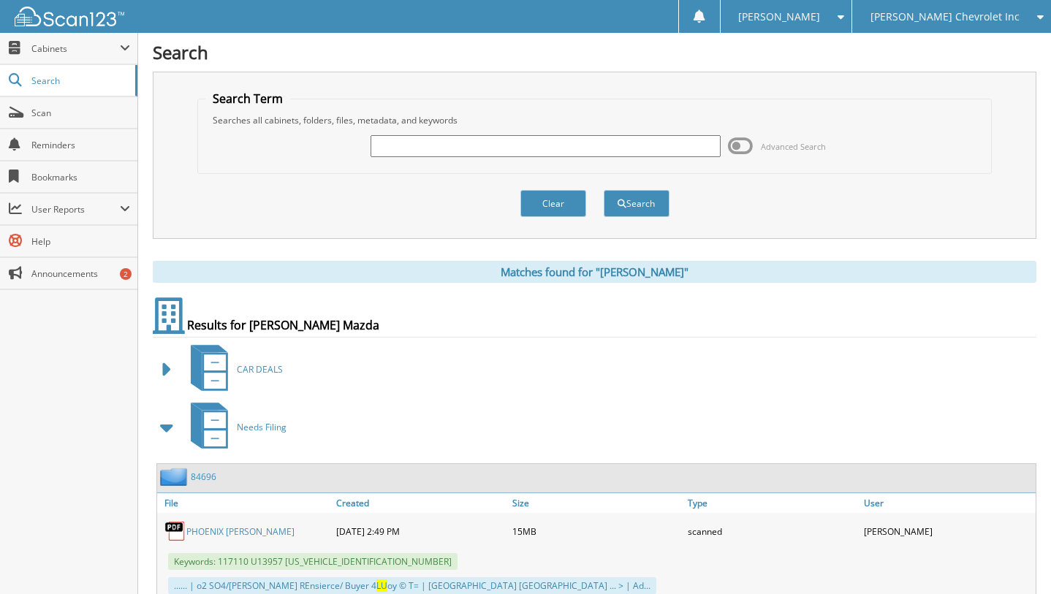
click at [798, 151] on span "Advanced Search" at bounding box center [793, 146] width 65 height 11
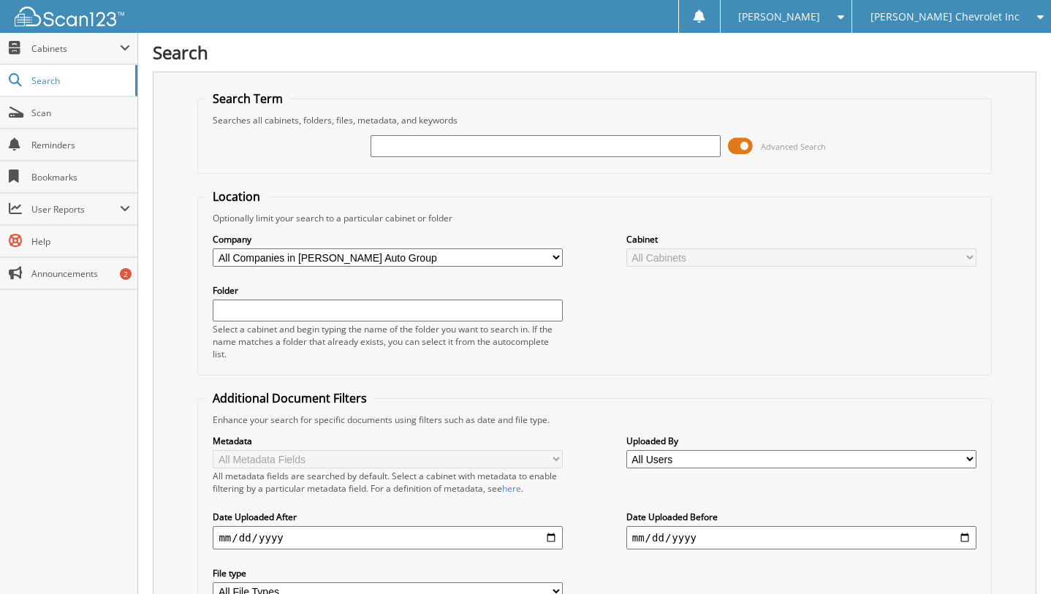
click at [385, 244] on label "Company" at bounding box center [388, 239] width 350 height 12
click at [390, 253] on select "All Companies in [PERSON_NAME] Auto Group Hyundai of [PERSON_NAME] Chevrolet In…" at bounding box center [388, 258] width 350 height 18
select select "803"
click at [213, 249] on select "All Companies in [PERSON_NAME] Auto Group Hyundai of [PERSON_NAME] Chevrolet In…" at bounding box center [388, 258] width 350 height 18
click at [608, 137] on input "text" at bounding box center [546, 146] width 350 height 22
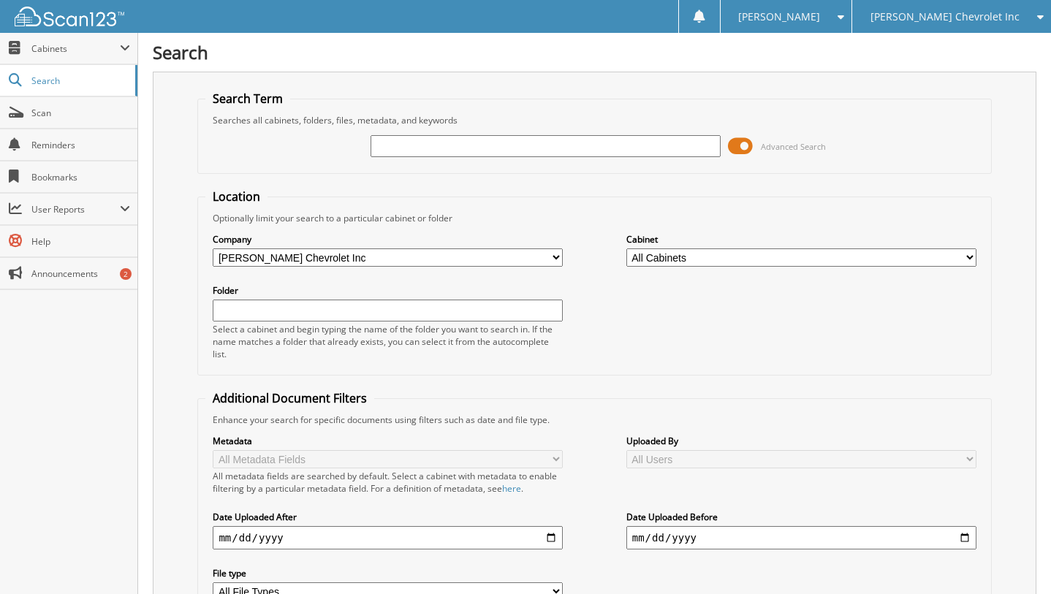
click at [453, 141] on input "text" at bounding box center [546, 146] width 350 height 22
click at [452, 143] on input "text" at bounding box center [546, 146] width 350 height 22
type input "244251"
click at [787, 145] on span "Advanced Search" at bounding box center [793, 146] width 65 height 11
